Goal: Task Accomplishment & Management: Manage account settings

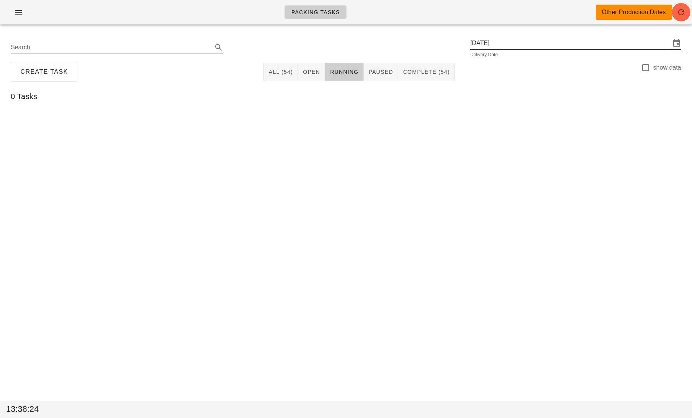
click at [577, 41] on input "Wednesday October 8" at bounding box center [570, 43] width 200 height 12
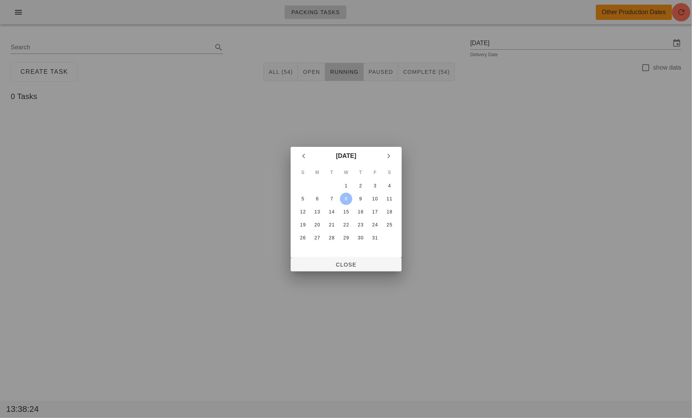
click at [68, 83] on div at bounding box center [346, 209] width 692 height 418
click at [333, 268] on span "Close" at bounding box center [346, 265] width 99 height 6
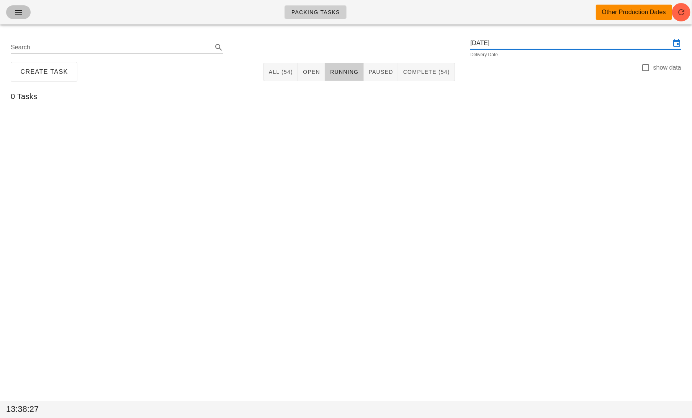
click at [19, 13] on icon "button" at bounding box center [18, 12] width 9 height 9
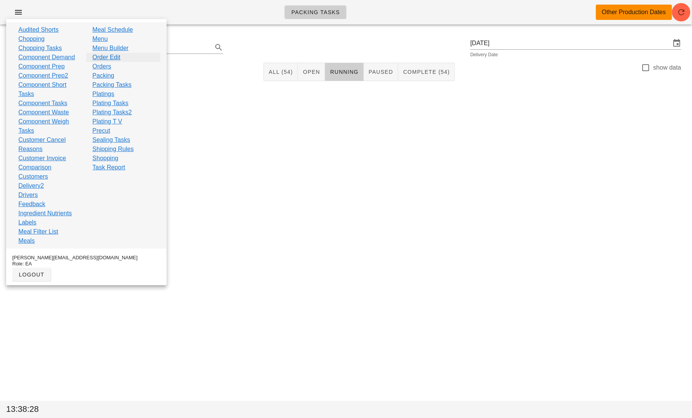
click at [111, 58] on link "Order Edit" at bounding box center [106, 57] width 28 height 9
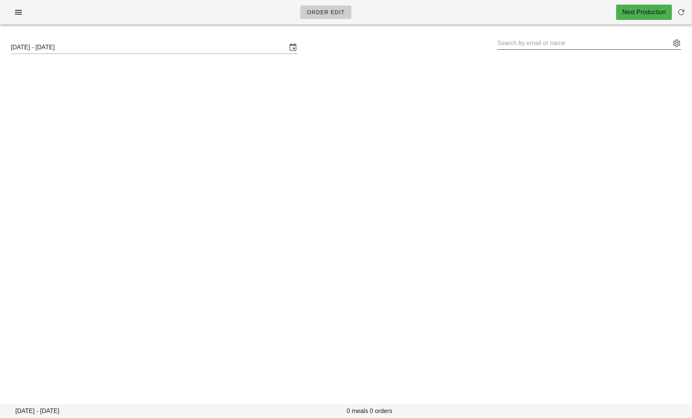
click at [540, 42] on input "text" at bounding box center [583, 43] width 173 height 12
paste input "martens.rosanna@gmail.com"
drag, startPoint x: 591, startPoint y: 42, endPoint x: 545, endPoint y: 43, distance: 45.9
click at [545, 43] on input "martens.rosanna@gmail.com" at bounding box center [583, 43] width 173 height 12
click at [677, 44] on button "appended action" at bounding box center [676, 43] width 9 height 9
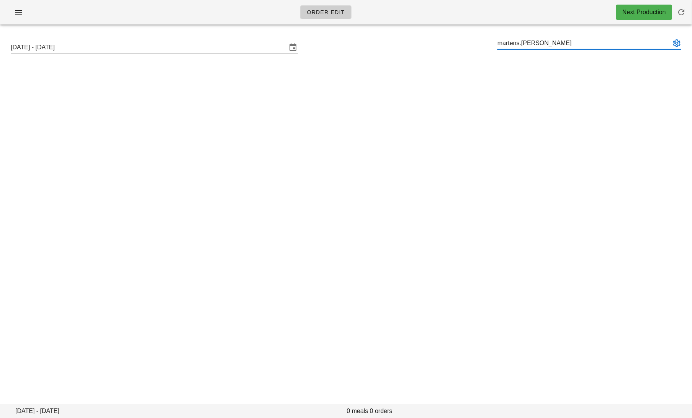
type input "martens.rosanna"
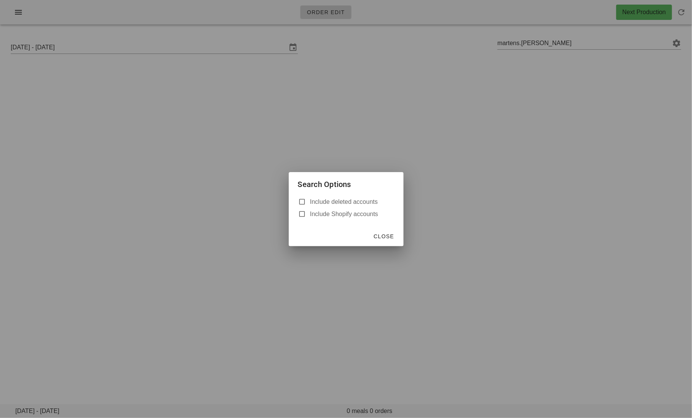
click at [350, 202] on label "Include deleted accounts" at bounding box center [352, 202] width 84 height 8
checkbox input "true"
click at [388, 237] on span "Close" at bounding box center [383, 236] width 21 height 6
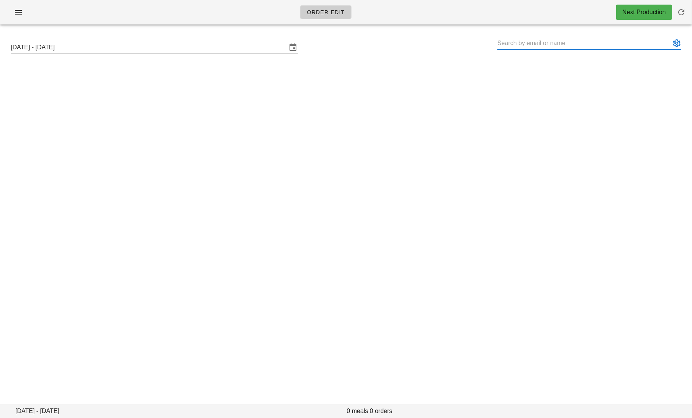
paste input "martens.rosanna@gmail.com"
drag, startPoint x: 579, startPoint y: 45, endPoint x: 543, endPoint y: 45, distance: 35.6
click at [543, 45] on input "martens.rosanna@gmail.com" at bounding box center [583, 43] width 173 height 12
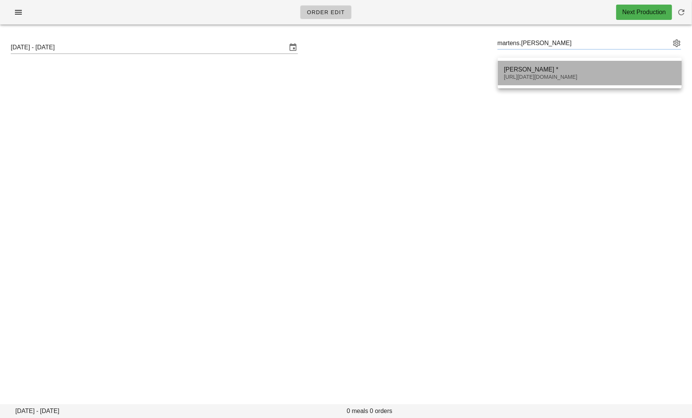
click at [559, 69] on div "Rosanna Martens *" at bounding box center [589, 69] width 171 height 7
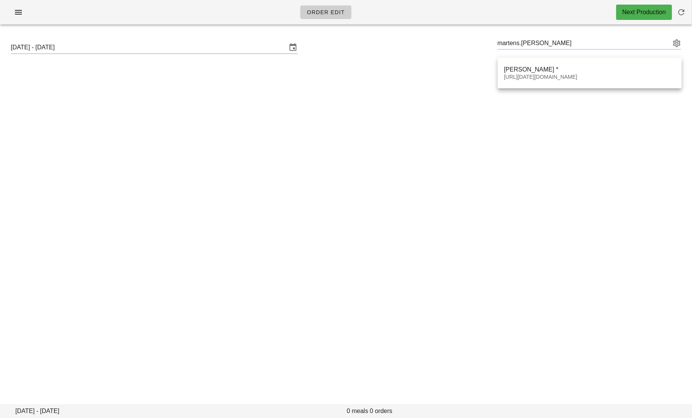
type input "Rosanna Martens * (00_DELETED_2025-10-08_martens.rosanna___gmail.com)"
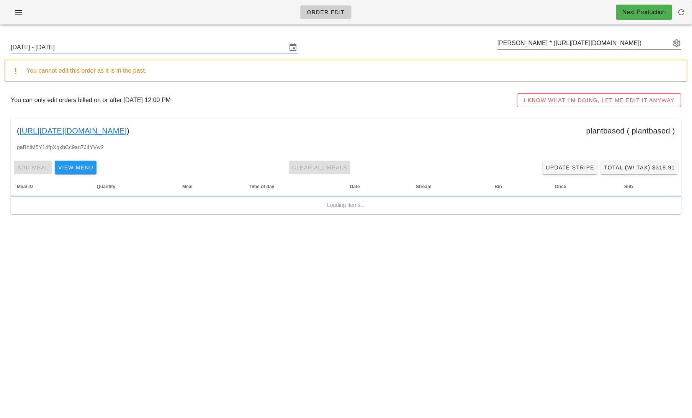
click at [127, 133] on link "00_DELETED_2025-10-08_martens.rosanna___gmail.com" at bounding box center [73, 131] width 107 height 12
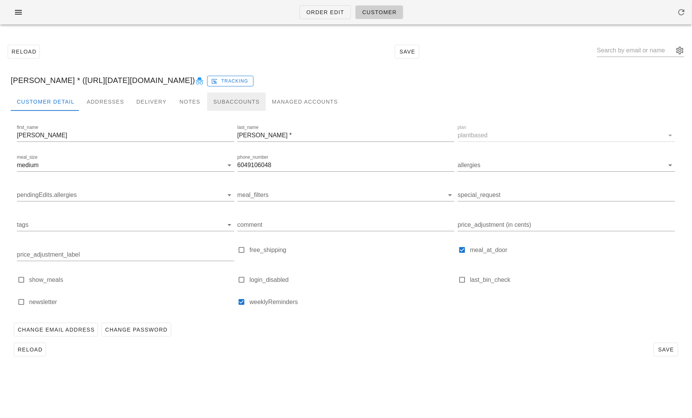
click at [227, 98] on div "Subaccounts" at bounding box center [236, 102] width 59 height 18
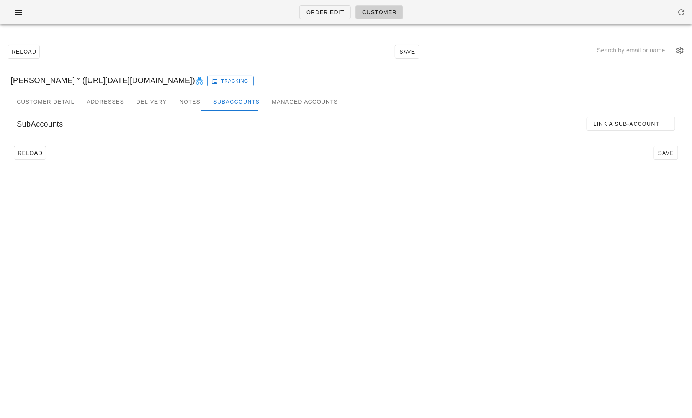
click at [636, 47] on input "text" at bounding box center [635, 50] width 77 height 12
paste input "Brycemartens08@gmail.com"
drag, startPoint x: 675, startPoint y: 54, endPoint x: 640, endPoint y: 52, distance: 34.9
click at [640, 53] on div "Brycemartens08@gmail.com" at bounding box center [640, 50] width 87 height 12
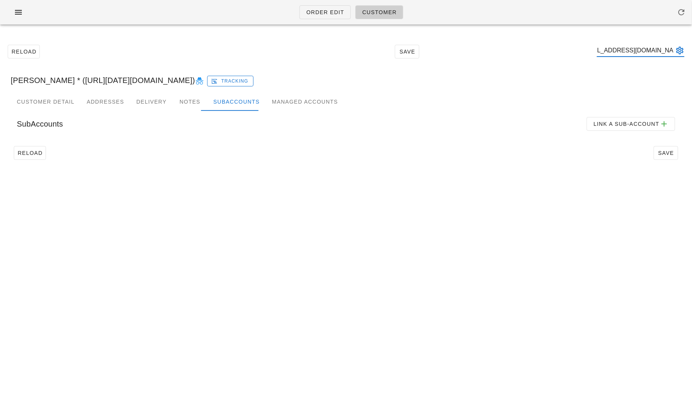
drag, startPoint x: 640, startPoint y: 52, endPoint x: 672, endPoint y: 54, distance: 31.8
click at [671, 54] on input "Brycemartens08@gmail.com" at bounding box center [635, 50] width 77 height 12
click at [680, 52] on button "appended action" at bounding box center [679, 50] width 9 height 9
type input "Brycemartens08"
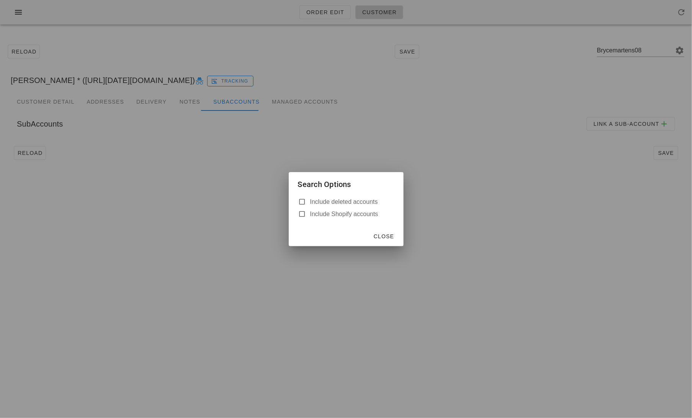
click at [357, 204] on label "Include deleted accounts" at bounding box center [352, 202] width 84 height 8
checkbox input "true"
click at [383, 235] on span "Close" at bounding box center [383, 236] width 21 height 6
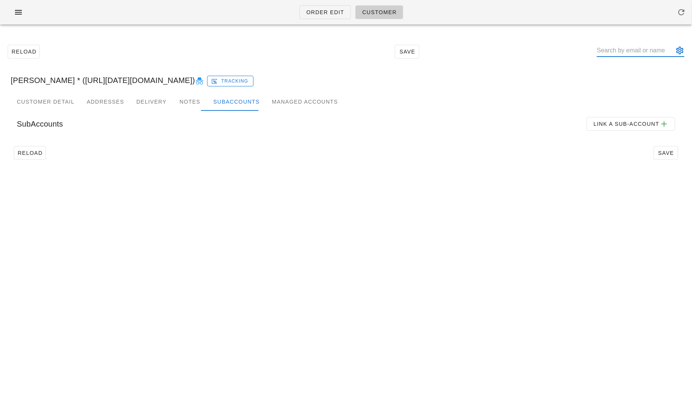
paste input "Brycemartens08@gmail.com"
drag, startPoint x: 673, startPoint y: 54, endPoint x: 637, endPoint y: 54, distance: 35.6
click at [637, 54] on input "Brycemartens08@gmail.com" at bounding box center [635, 50] width 77 height 12
type input "Brycemartens08"
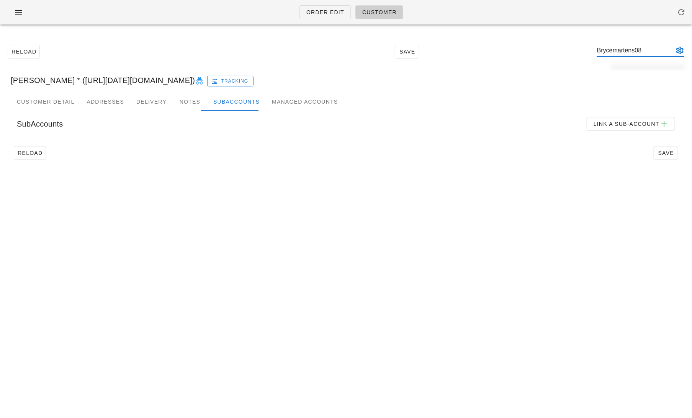
scroll to position [0, 0]
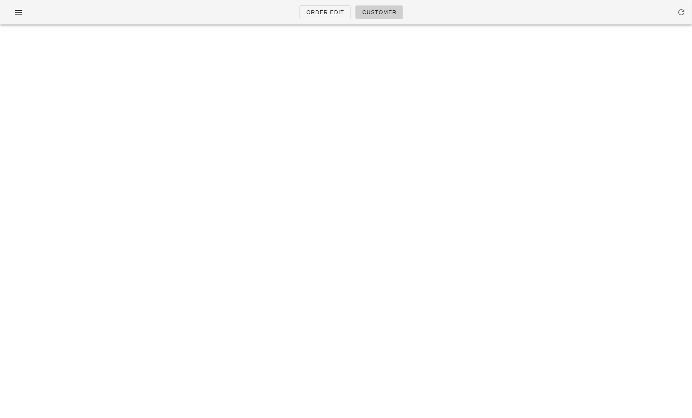
click at [648, 82] on div "Order Edit Customer Something unexpected happened. Please refresh the page and …" at bounding box center [346, 209] width 692 height 418
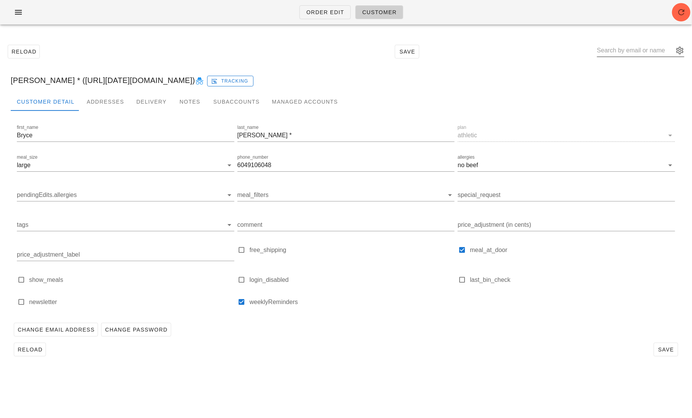
click at [614, 49] on input "text" at bounding box center [635, 50] width 77 height 12
paste input "Lisammailbox@gmail.com"
type input "Lisammailbox@gmail.com"
click at [212, 102] on div "Subaccounts" at bounding box center [236, 102] width 59 height 18
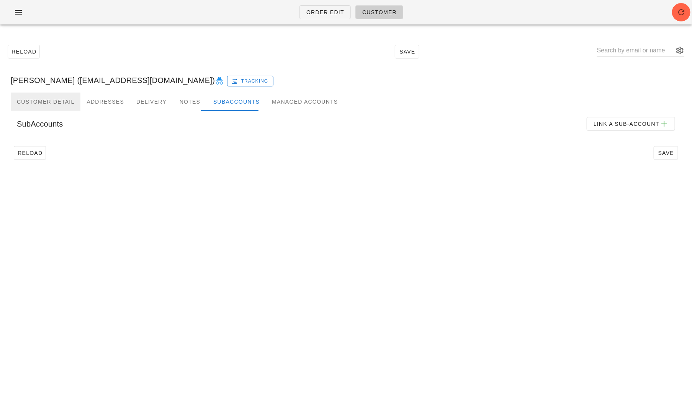
click at [45, 102] on div "Customer Detail" at bounding box center [46, 102] width 70 height 18
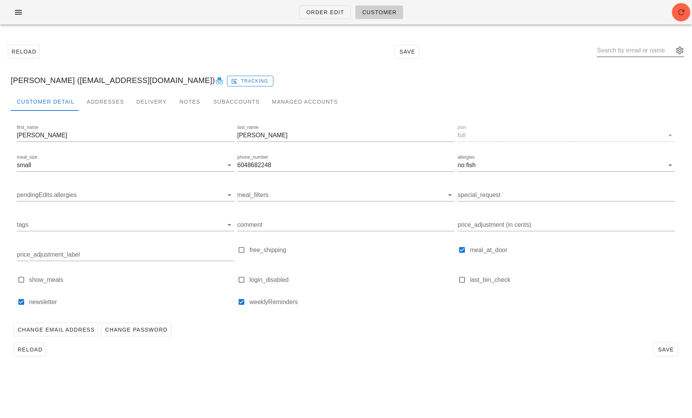
click at [629, 47] on input "text" at bounding box center [635, 50] width 77 height 12
paste input "lcrumly@telus.net"
click at [616, 48] on input "lcrumly@telus.net" at bounding box center [635, 50] width 77 height 12
type input "lcrumly@telus.net"
click at [634, 66] on div "Reload Save lcrumly@telus.net" at bounding box center [346, 51] width 682 height 33
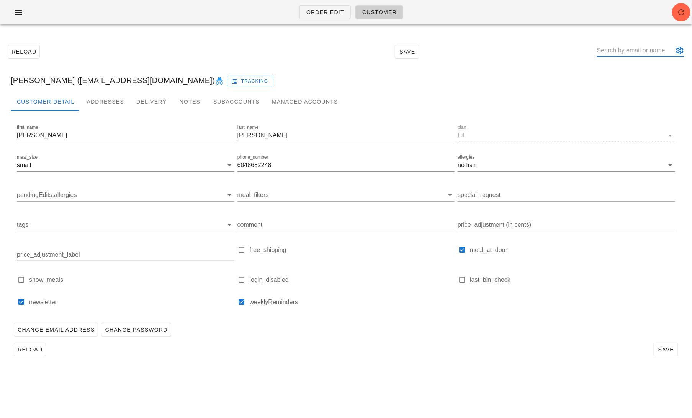
click at [648, 47] on input "text" at bounding box center [635, 50] width 77 height 12
type input "l"
type input "Crumbly"
click at [579, 79] on div "Lisa Crumly (Lisammailbox@gmail.com) Tracking" at bounding box center [346, 80] width 682 height 24
click at [645, 49] on input "text" at bounding box center [635, 50] width 77 height 12
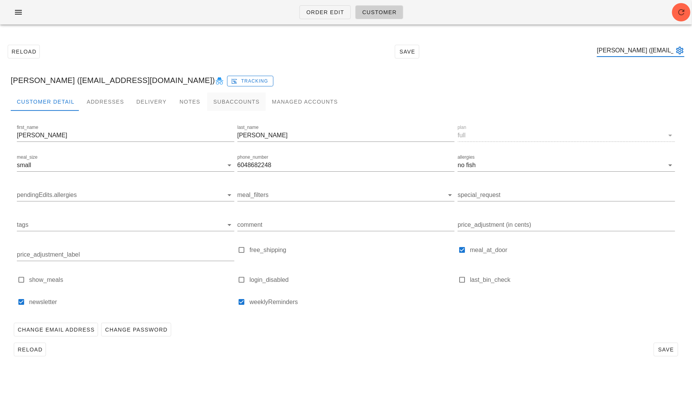
type input "[PERSON_NAME] ([EMAIL_ADDRESS][DOMAIN_NAME])"
click at [236, 101] on div "Subaccounts" at bounding box center [236, 102] width 59 height 18
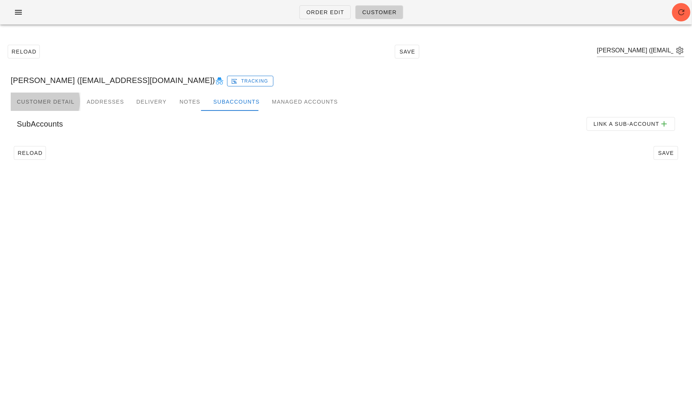
click at [60, 98] on div "Customer Detail" at bounding box center [46, 102] width 70 height 18
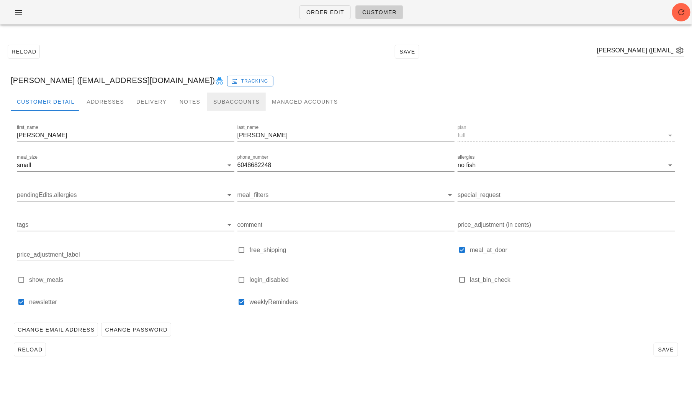
click at [229, 97] on div "Subaccounts" at bounding box center [236, 102] width 59 height 18
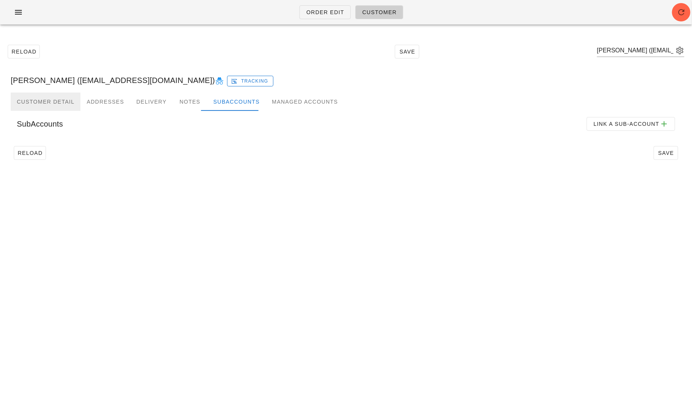
click at [70, 96] on div "Customer Detail" at bounding box center [46, 102] width 70 height 18
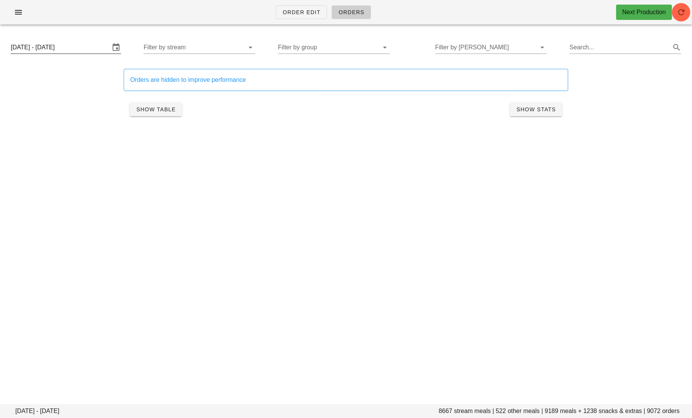
click at [78, 51] on input "[DATE] - [DATE]" at bounding box center [61, 47] width 100 height 12
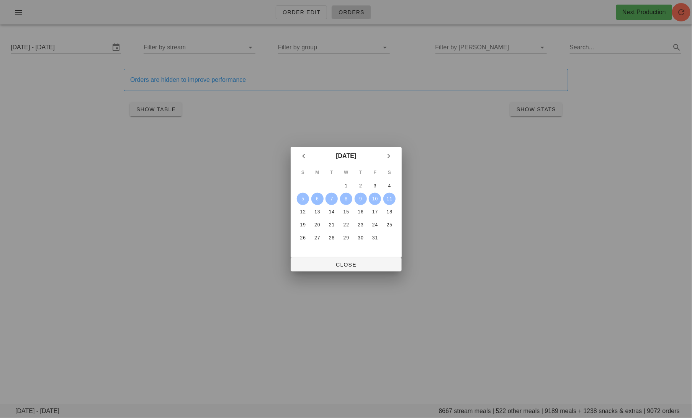
click at [317, 197] on div "6" at bounding box center [317, 198] width 12 height 5
click at [348, 199] on div "8" at bounding box center [345, 198] width 11 height 5
click at [318, 213] on div "13" at bounding box center [317, 211] width 12 height 5
click at [346, 212] on div "15" at bounding box center [345, 211] width 12 height 5
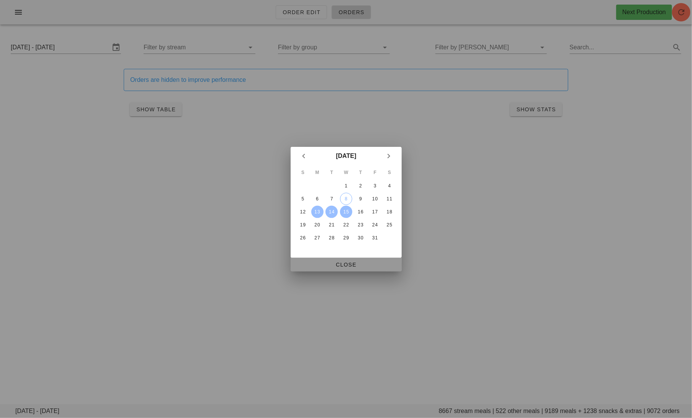
click at [347, 265] on span "Close" at bounding box center [346, 265] width 99 height 6
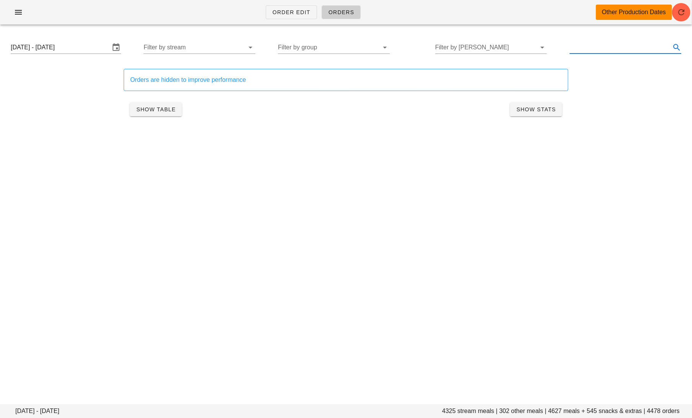
click at [595, 49] on input "text" at bounding box center [619, 47] width 100 height 12
